Goal: Check status

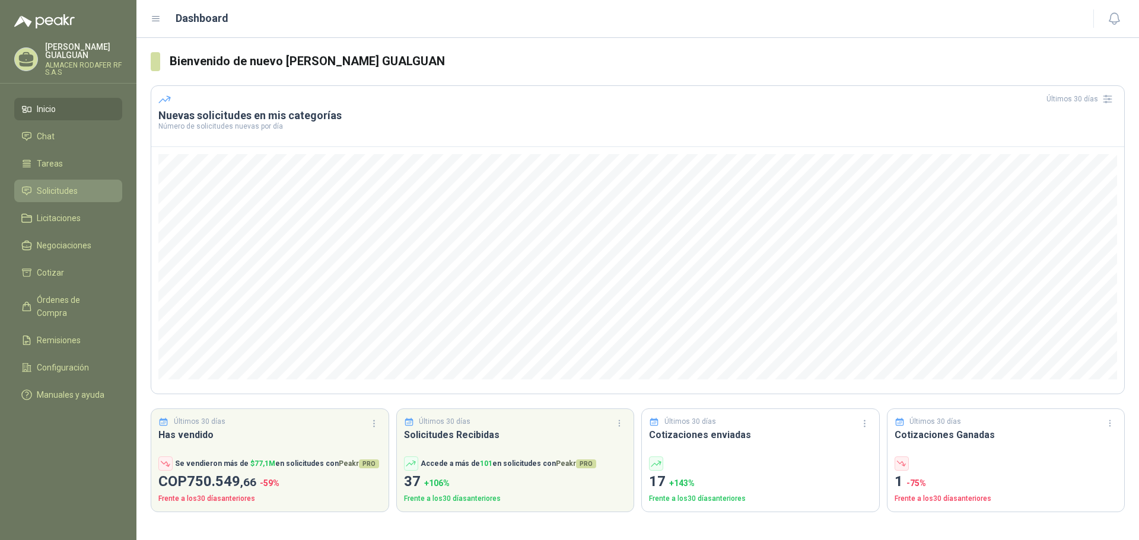
click at [62, 184] on span "Solicitudes" at bounding box center [57, 190] width 41 height 13
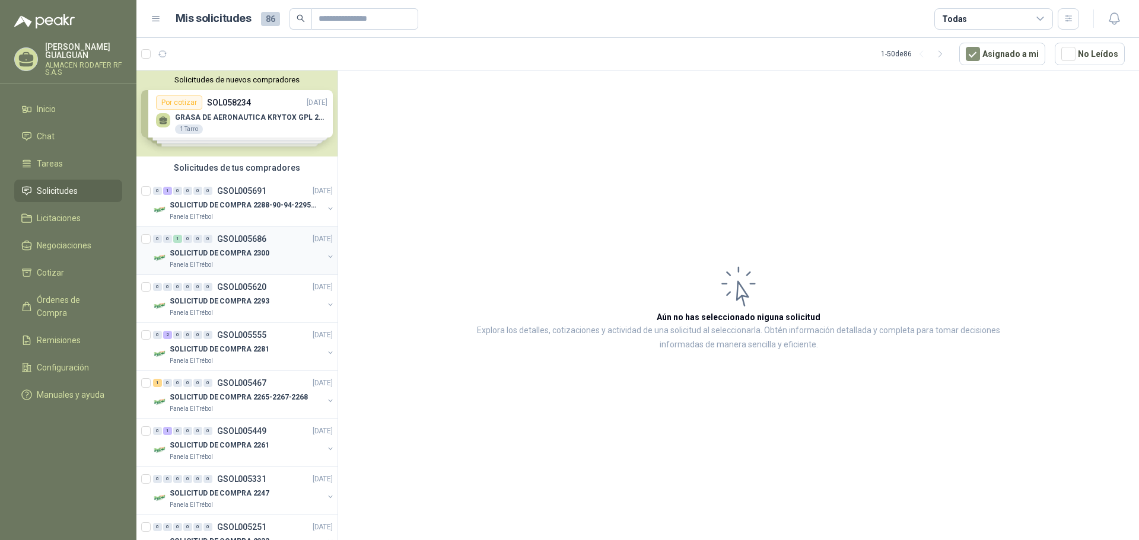
click at [235, 254] on p "SOLICITUD DE COMPRA 2300" at bounding box center [220, 253] width 100 height 11
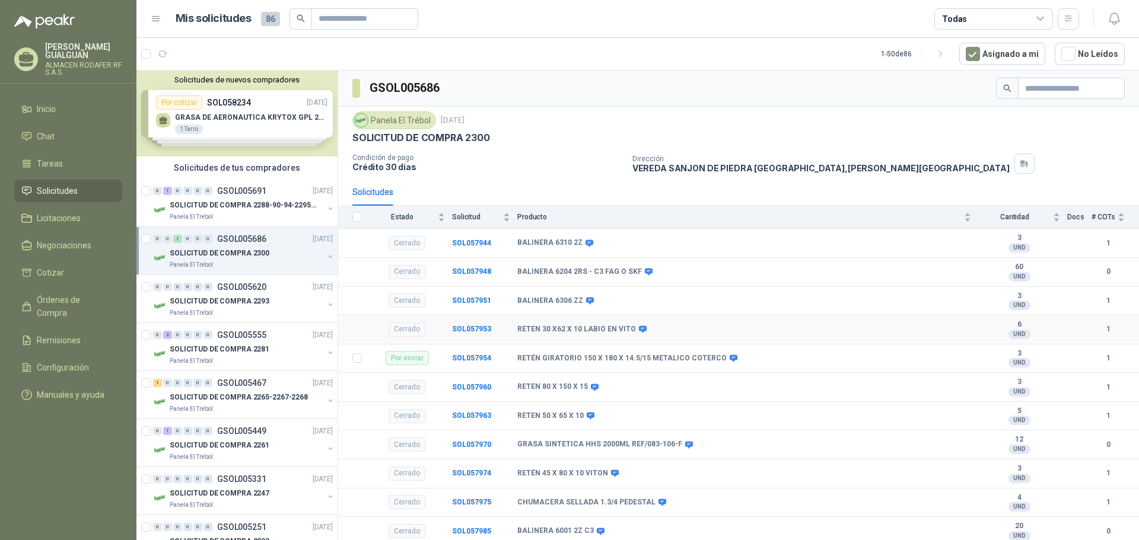
scroll to position [2, 0]
